Goal: Communication & Community: Connect with others

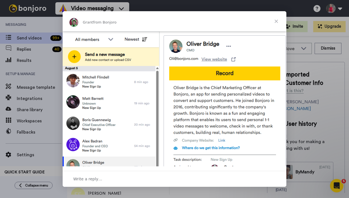
scroll to position [235, 0]
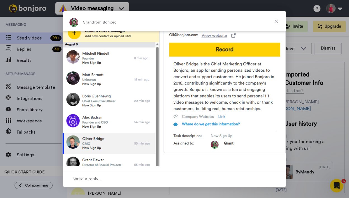
click at [277, 20] on span "Close" at bounding box center [276, 21] width 20 height 20
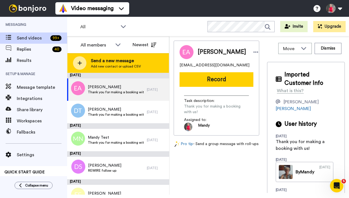
click at [106, 62] on span "Send a new message" at bounding box center [116, 60] width 50 height 7
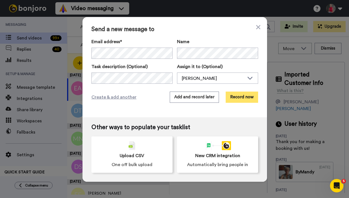
click at [236, 98] on button "Record now" at bounding box center [242, 96] width 32 height 11
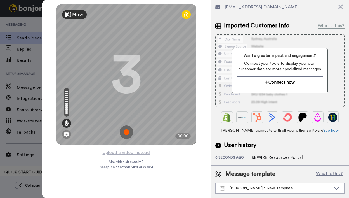
scroll to position [37, 0]
click at [124, 133] on img at bounding box center [126, 131] width 13 height 13
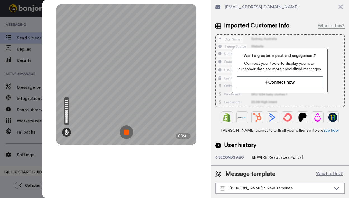
click at [123, 130] on img at bounding box center [126, 131] width 13 height 13
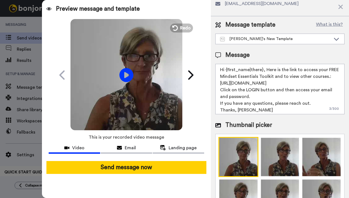
scroll to position [0, 0]
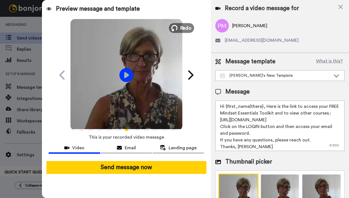
click at [185, 27] on span "Redo" at bounding box center [186, 27] width 12 height 7
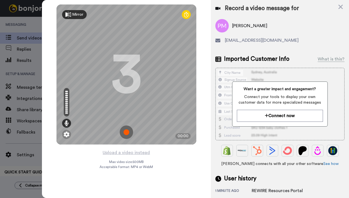
click at [126, 131] on img at bounding box center [126, 131] width 13 height 13
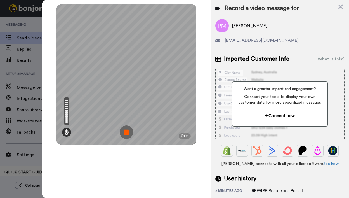
click at [125, 133] on img at bounding box center [126, 131] width 13 height 13
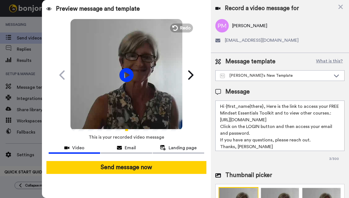
drag, startPoint x: 265, startPoint y: 106, endPoint x: 260, endPoint y: 138, distance: 32.4
click at [260, 138] on textarea "Hi {first_name|there}, Here is the link to access your FREE Mindset Essentials …" at bounding box center [279, 125] width 129 height 50
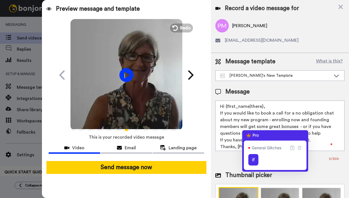
drag, startPoint x: 269, startPoint y: 120, endPoint x: 301, endPoint y: 126, distance: 32.2
click at [301, 126] on textarea "Hi {first_name|there}, If you would like to book a call for a no obligation cha…" at bounding box center [279, 125] width 129 height 50
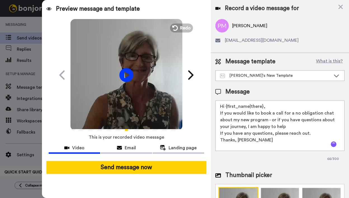
click at [295, 125] on textarea "Hi {first_name|there}, If you would like to book a call for a no obligation cha…" at bounding box center [279, 125] width 129 height 50
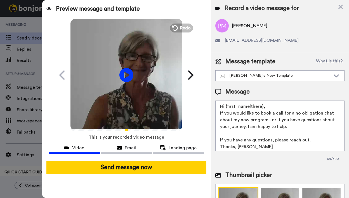
paste textarea "https://bookme.name/mandynapier/lite/complimentary-strategy-sess"
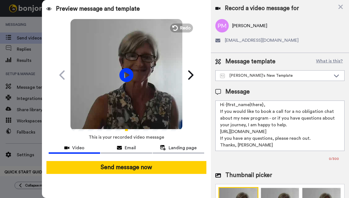
scroll to position [6, 0]
drag, startPoint x: 221, startPoint y: 142, endPoint x: 305, endPoint y: 142, distance: 84.4
click at [305, 142] on textarea "Hi {first_name|there}, If you would like to book a call for a no obligation cha…" at bounding box center [279, 125] width 129 height 50
drag, startPoint x: 311, startPoint y: 141, endPoint x: 219, endPoint y: 141, distance: 91.7
click at [219, 141] on textarea "Hi {first_name|there}, If you would like to book a call for a no obligation cha…" at bounding box center [279, 125] width 129 height 50
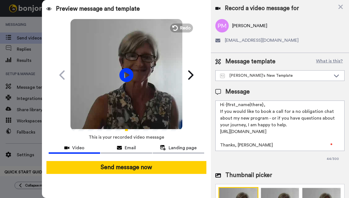
drag, startPoint x: 234, startPoint y: 147, endPoint x: 212, endPoint y: 147, distance: 22.1
paste textarea "ion"
drag, startPoint x: 220, startPoint y: 127, endPoint x: 260, endPoint y: 135, distance: 40.9
click at [263, 114] on textarea "Hi {first_name|there}, If you would like to book a call for a no-obligation cha…" at bounding box center [279, 125] width 129 height 50
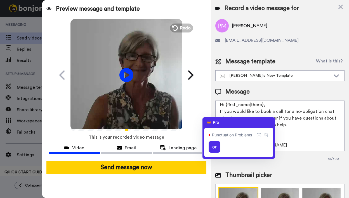
click at [273, 115] on textarea "Hi {first_name|there}, If you would like to book a call for a no-obligation cha…" at bounding box center [279, 125] width 129 height 50
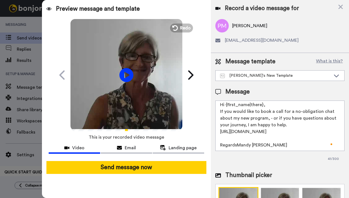
click at [273, 113] on body "Video messaging Switch to Video messaging Testimonials Settings Discover Help &…" at bounding box center [174, 99] width 349 height 198
click at [271, 114] on textarea "Hi {first_name|there}, If you would like to book a call for a no-obligation cha…" at bounding box center [279, 125] width 129 height 50
click at [274, 114] on textarea "Hi {first_name|there}, If you would like to book a call for a no-obligation cha…" at bounding box center [279, 125] width 129 height 50
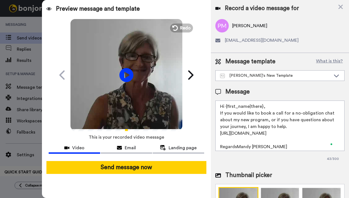
scroll to position [8, 0]
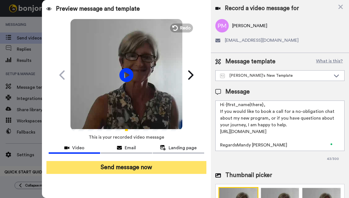
type textarea "Hi {first_name|there}, If you would like to book a call for a no-obligation cha…"
click at [126, 166] on button "Send message now" at bounding box center [126, 167] width 160 height 13
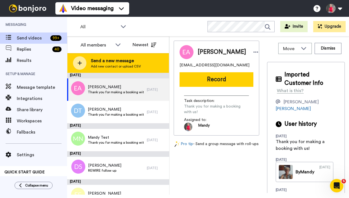
click at [106, 64] on span "Add new contact or upload CSV" at bounding box center [116, 66] width 50 height 4
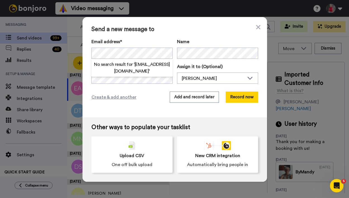
click at [129, 84] on div "Send a new message to Email address* No search result for ‘ brendan_waller1989@…" at bounding box center [174, 67] width 185 height 100
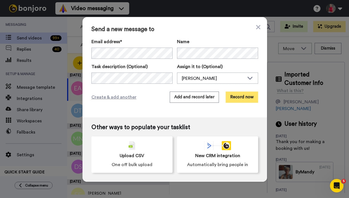
click at [238, 96] on button "Record now" at bounding box center [242, 96] width 32 height 11
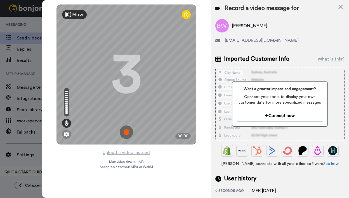
click at [128, 132] on img at bounding box center [126, 131] width 13 height 13
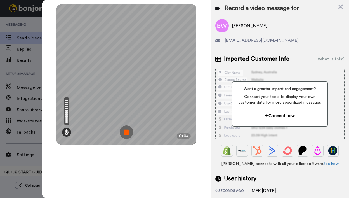
click at [126, 132] on img at bounding box center [126, 131] width 13 height 13
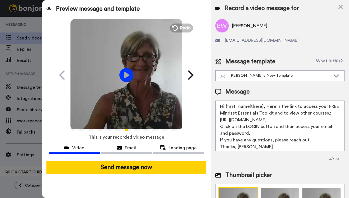
drag, startPoint x: 265, startPoint y: 106, endPoint x: 240, endPoint y: 119, distance: 28.3
click at [240, 119] on textarea "Hi {first_name|there}, Here is the link to access your FREE Mindset Essentials …" at bounding box center [279, 125] width 129 height 50
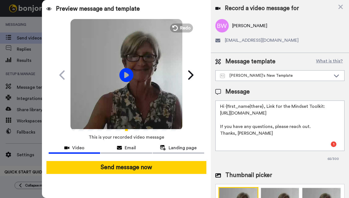
drag, startPoint x: 221, startPoint y: 119, endPoint x: 250, endPoint y: 126, distance: 29.4
click at [314, 126] on textarea "Hi {first_name|there}, Link for the Mindset Toolkit: http://insights.mindsetfor…" at bounding box center [279, 125] width 129 height 50
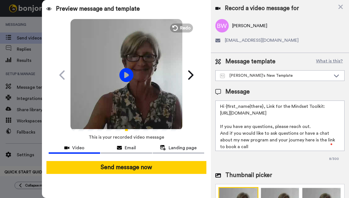
drag, startPoint x: 218, startPoint y: 124, endPoint x: 313, endPoint y: 124, distance: 94.5
click at [313, 124] on textarea "Hi {first_name|there}, Link for the Mindset Toolkit: http://insights.mindsetfor…" at bounding box center [279, 125] width 129 height 50
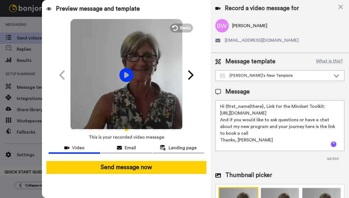
click at [294, 126] on textarea "Hi {first_name|there}, Link for the Mindset Toolkit: http://insights.mindsetfor…" at bounding box center [279, 125] width 129 height 50
click at [252, 133] on textarea "Hi {first_name|there}, Link for the Mindset Toolkit: http://insights.mindsetfor…" at bounding box center [279, 125] width 129 height 50
paste textarea "https://bookme.name/mandynapier/lite/complimentary-"
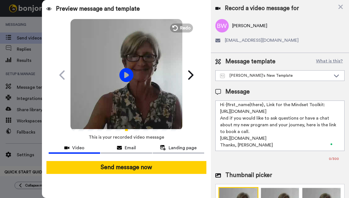
scroll to position [8, 0]
drag, startPoint x: 251, startPoint y: 145, endPoint x: 290, endPoint y: 143, distance: 38.3
click at [290, 143] on textarea "Hi {first_name|there}, Link for the Mindset Toolkit: http://insights.mindsetfor…" at bounding box center [279, 125] width 129 height 50
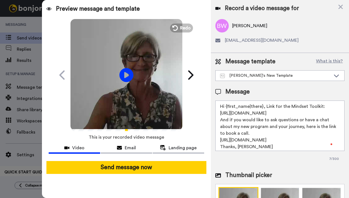
drag, startPoint x: 265, startPoint y: 106, endPoint x: 288, endPoint y: 105, distance: 23.2
click at [288, 105] on textarea "Hi {first_name|there}, Link for the Mindset Toolkit: http://insights.mindsetfor…" at bounding box center [279, 125] width 129 height 50
drag, startPoint x: 295, startPoint y: 105, endPoint x: 327, endPoint y: 101, distance: 32.7
click at [295, 105] on textarea "Hi {first_name|there}, Mindset Toolkit: http://insights.mindsetforsuccess.com.a…" at bounding box center [279, 125] width 129 height 50
click at [265, 106] on textarea "Hi {first_name|there}, Mindset Toolkit link: http://insights.mindsetforsuccess.…" at bounding box center [279, 125] width 129 height 50
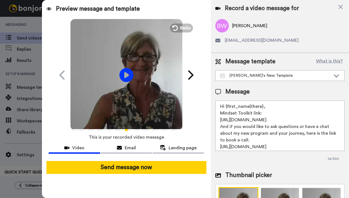
scroll to position [7, 0]
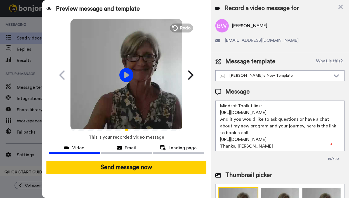
drag, startPoint x: 219, startPoint y: 119, endPoint x: 232, endPoint y: 118, distance: 12.1
click at [232, 118] on textarea "Hi {first_name|there}, Mindset Toolkit link: http://insights.mindsetforsuccess.…" at bounding box center [279, 125] width 129 height 50
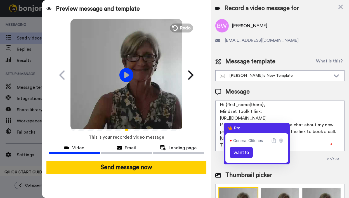
click at [277, 119] on textarea "Hi {first_name|there}, Mindset Toolkit link: http://insights.mindsetforsuccess.…" at bounding box center [279, 125] width 129 height 50
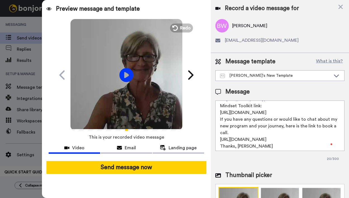
drag, startPoint x: 274, startPoint y: 126, endPoint x: 291, endPoint y: 127, distance: 16.8
click at [291, 127] on textarea "Hi {first_name|there}, Mindset Toolkit link: http://insights.mindsetforsuccess.…" at bounding box center [279, 125] width 129 height 50
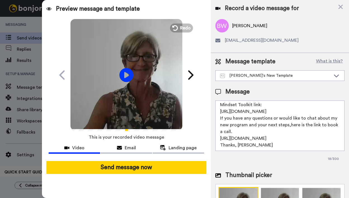
scroll to position [15, 0]
paste textarea "strategy-session"
drag, startPoint x: 220, startPoint y: 132, endPoint x: 229, endPoint y: 135, distance: 8.9
click at [264, 139] on textarea "Hi {first_name|there}, Mindset Toolkit link: http://insights.mindsetforsuccess.…" at bounding box center [279, 125] width 129 height 50
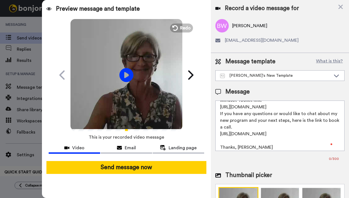
scroll to position [0, 0]
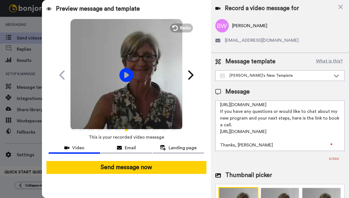
click at [247, 144] on textarea "Hi {first_name|there}, Mindset Toolkit link: http://insights.mindsetforsuccess.…" at bounding box center [279, 125] width 129 height 50
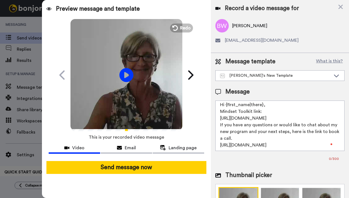
scroll to position [5, 0]
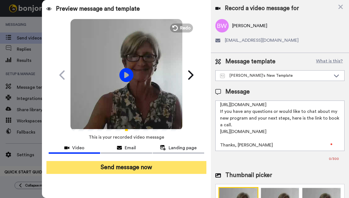
type textarea "Hi {first_name|there}, Mindset Toolkit link: http://insights.mindsetforsuccess.…"
click at [127, 168] on button "Send message now" at bounding box center [126, 167] width 160 height 13
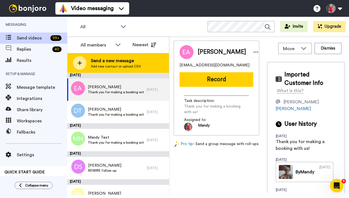
click at [110, 62] on span "Send a new message" at bounding box center [116, 60] width 50 height 7
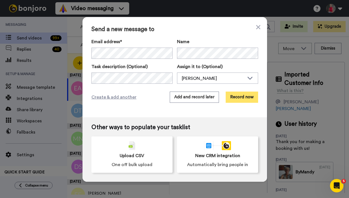
click at [237, 95] on button "Record now" at bounding box center [242, 96] width 32 height 11
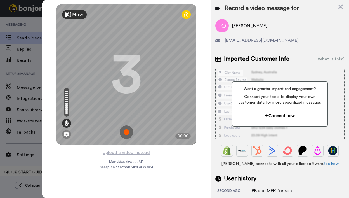
click at [126, 131] on img at bounding box center [126, 131] width 13 height 13
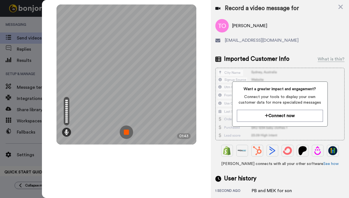
click at [127, 131] on img at bounding box center [126, 131] width 13 height 13
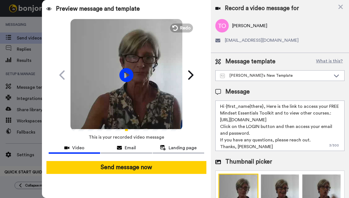
scroll to position [8, 0]
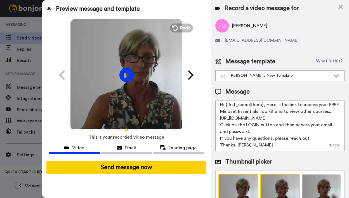
click at [277, 181] on img at bounding box center [280, 193] width 40 height 40
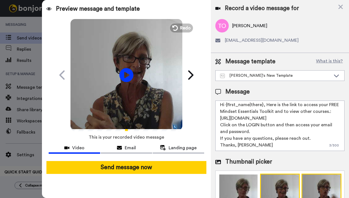
click at [316, 180] on img at bounding box center [321, 193] width 40 height 40
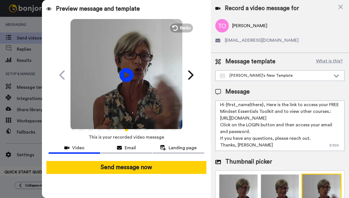
scroll to position [48, 0]
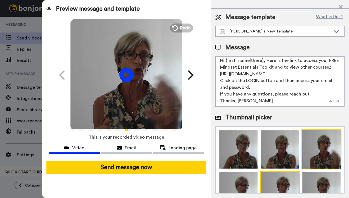
drag, startPoint x: 240, startPoint y: 182, endPoint x: 263, endPoint y: 177, distance: 23.4
click at [240, 181] on img at bounding box center [238, 191] width 40 height 40
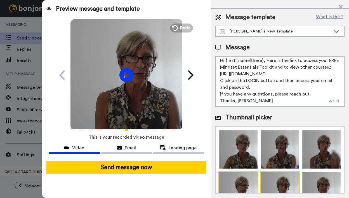
click at [271, 177] on img at bounding box center [280, 191] width 40 height 40
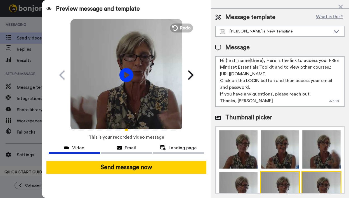
click at [314, 176] on img at bounding box center [321, 191] width 40 height 40
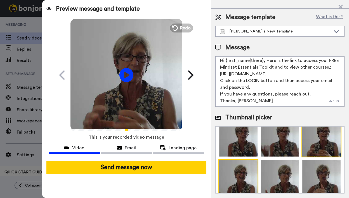
scroll to position [54, 0]
click at [242, 163] on img at bounding box center [238, 179] width 40 height 40
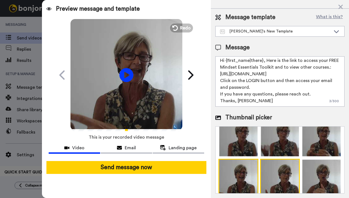
click at [277, 162] on img at bounding box center [280, 179] width 40 height 40
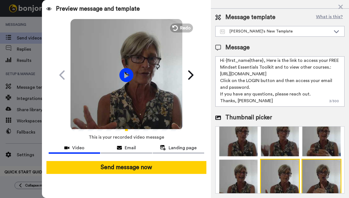
click at [313, 163] on img at bounding box center [321, 179] width 40 height 40
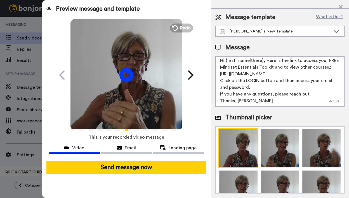
scroll to position [0, 0]
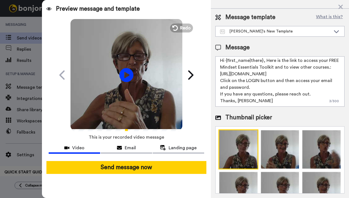
click at [238, 148] on img at bounding box center [238, 149] width 40 height 40
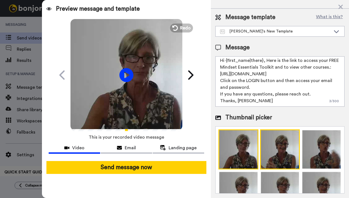
click at [269, 147] on img at bounding box center [280, 149] width 40 height 40
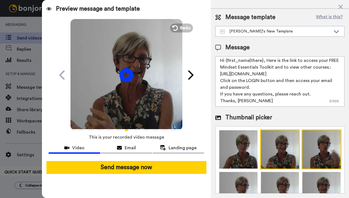
click at [308, 144] on img at bounding box center [321, 149] width 40 height 40
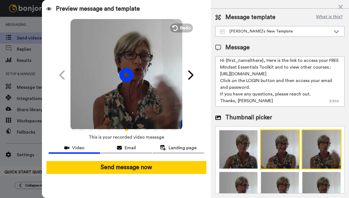
click at [273, 142] on img at bounding box center [280, 149] width 40 height 40
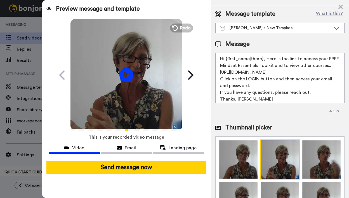
drag, startPoint x: 264, startPoint y: 59, endPoint x: 252, endPoint y: 70, distance: 16.6
click at [252, 70] on textarea "Hi {first_name|there}, Here is the link to access your FREE Mindset Essentials …" at bounding box center [279, 78] width 129 height 50
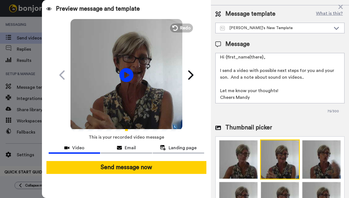
scroll to position [2, 0]
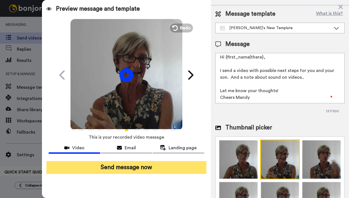
type textarea "Hi {first_name|there}, I send a video with possible next steps for you and your…"
click at [146, 168] on button "Send message now" at bounding box center [126, 167] width 160 height 13
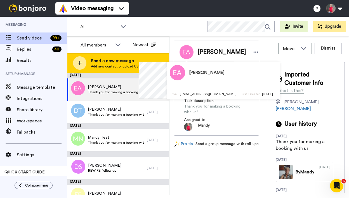
click at [104, 62] on span "Send a new message" at bounding box center [116, 60] width 50 height 7
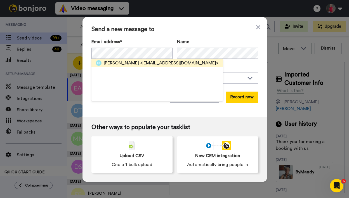
click at [139, 64] on div "Kendall Townsend <kendalltownsend1@hotmail.com>" at bounding box center [161, 63] width 115 height 7
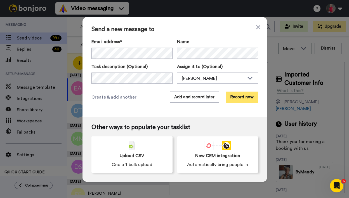
click at [240, 95] on button "Record now" at bounding box center [242, 96] width 32 height 11
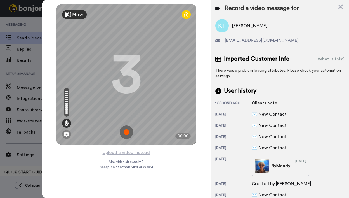
click at [125, 129] on img at bounding box center [126, 131] width 13 height 13
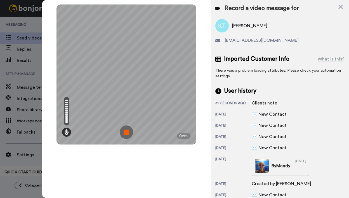
click at [125, 130] on img at bounding box center [126, 131] width 13 height 13
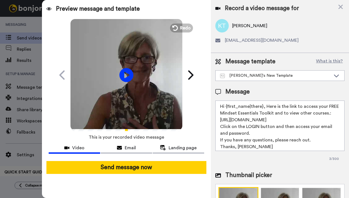
drag, startPoint x: 266, startPoint y: 105, endPoint x: 316, endPoint y: 147, distance: 65.2
click at [316, 147] on textarea "Hi {first_name|there}, Here is the link to access your FREE Mindset Essentials …" at bounding box center [279, 125] width 129 height 50
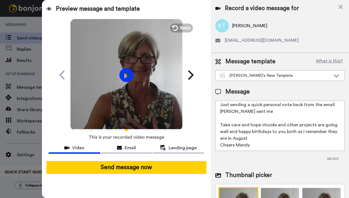
scroll to position [8, 0]
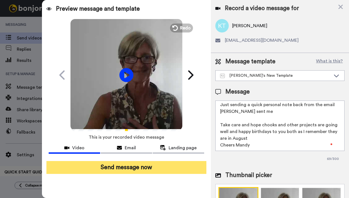
type textarea "Hi Kendal and Jacinta Just sending a quick personal note back from the email ke…"
click at [129, 168] on button "Send message now" at bounding box center [126, 167] width 160 height 13
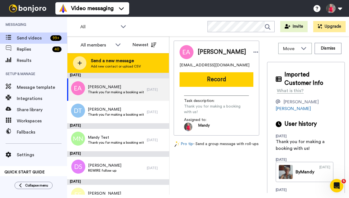
click at [104, 59] on span "Send a new message" at bounding box center [116, 60] width 50 height 7
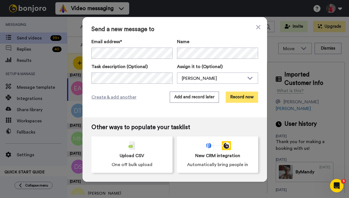
click at [240, 96] on button "Record now" at bounding box center [242, 96] width 32 height 11
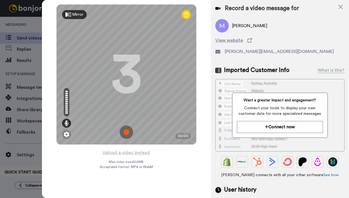
click at [129, 133] on img at bounding box center [126, 131] width 13 height 13
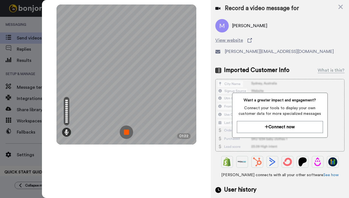
click at [128, 130] on img at bounding box center [126, 131] width 13 height 13
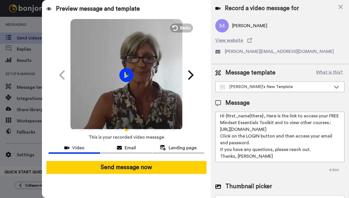
scroll to position [8, 0]
drag, startPoint x: 265, startPoint y: 117, endPoint x: 305, endPoint y: 154, distance: 54.2
click at [305, 154] on textarea "Hi {first_name|there}, Here is the link to access your FREE Mindset Essentials …" at bounding box center [279, 137] width 129 height 50
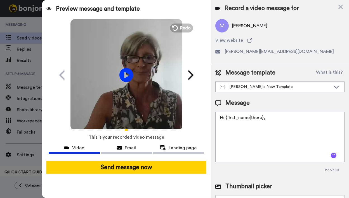
scroll to position [0, 0]
click at [225, 124] on textarea "Hi {first_name|there}, JUst a quick note to say hi Mandy xx" at bounding box center [279, 137] width 129 height 50
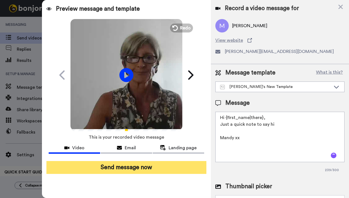
type textarea "Hi {first_name|there}, Just a quick note to say hi Mandy xx"
click at [127, 169] on button "Send message now" at bounding box center [126, 167] width 160 height 13
